Goal: Find specific page/section: Find specific page/section

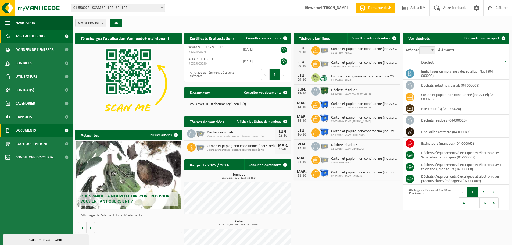
click at [41, 130] on link "Documents" at bounding box center [36, 130] width 73 height 13
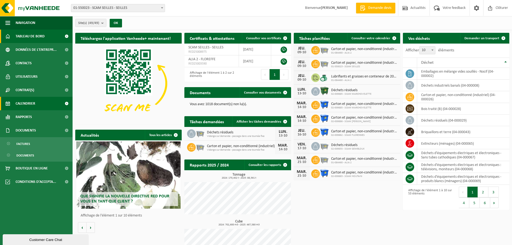
click at [39, 103] on link "Calendrier" at bounding box center [36, 103] width 73 height 13
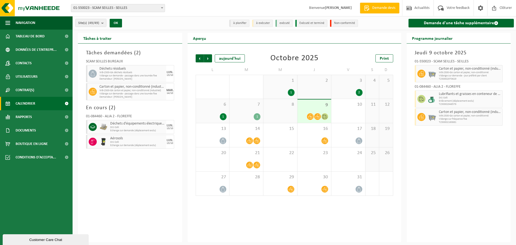
click at [134, 7] on span "01-550023 - SCAM SEILLES - SEILLES" at bounding box center [117, 8] width 93 height 8
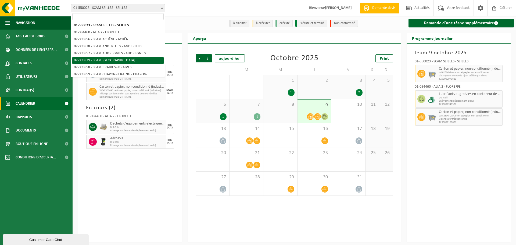
click at [162, 6] on span at bounding box center [161, 7] width 5 height 7
